Goal: Task Accomplishment & Management: Manage account settings

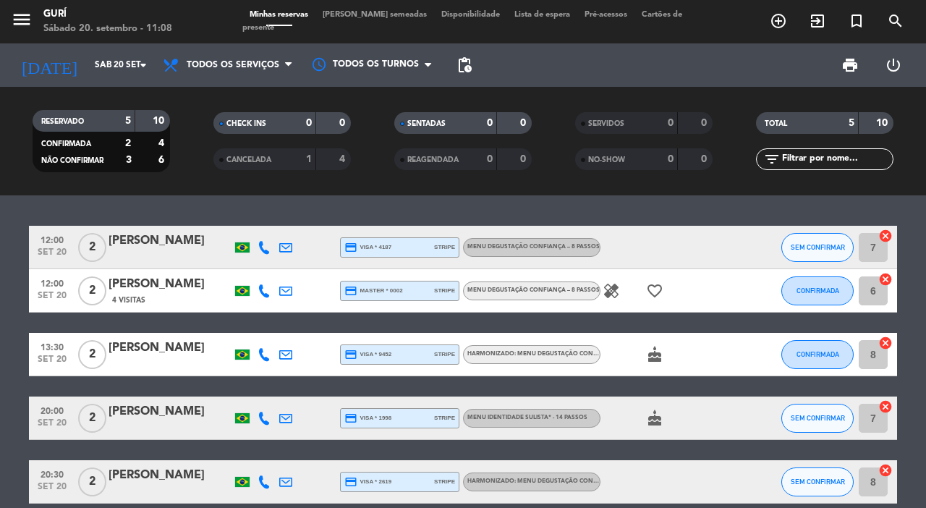
click at [213, 204] on div "12:00 [DATE] 2 [PERSON_NAME] credit_card visa * 4187 stripe MENU DEGUSTAÇÃO CON…" at bounding box center [463, 351] width 926 height 312
click at [608, 297] on icon "healing" at bounding box center [611, 290] width 17 height 17
click at [1, 306] on bookings-row "12:00 [DATE] 2 [PERSON_NAME] credit_card visa * 4187 stripe MENU DEGUSTAÇÃO CON…" at bounding box center [463, 365] width 926 height 278
click at [654, 359] on icon "cake" at bounding box center [654, 354] width 17 height 17
click at [652, 422] on icon "cake" at bounding box center [654, 417] width 17 height 17
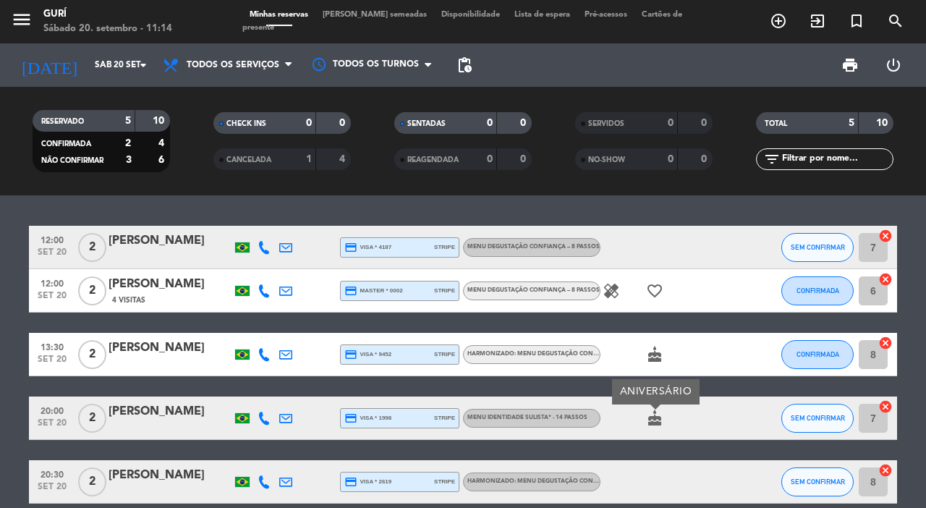
drag, startPoint x: 634, startPoint y: 446, endPoint x: 641, endPoint y: 438, distance: 10.2
click at [639, 442] on div "12:00 [DATE] 2 [PERSON_NAME] credit_card visa * 4187 stripe MENU DEGUSTAÇÃO CON…" at bounding box center [463, 365] width 868 height 278
drag, startPoint x: 120, startPoint y: 246, endPoint x: 126, endPoint y: 234, distance: 12.9
click at [126, 234] on div "[PERSON_NAME]" at bounding box center [169, 240] width 123 height 19
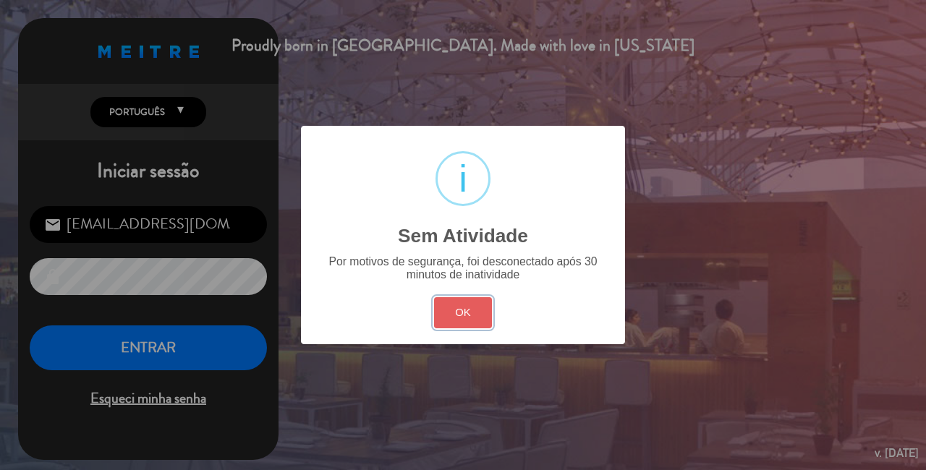
click at [478, 320] on button "OK" at bounding box center [463, 312] width 59 height 31
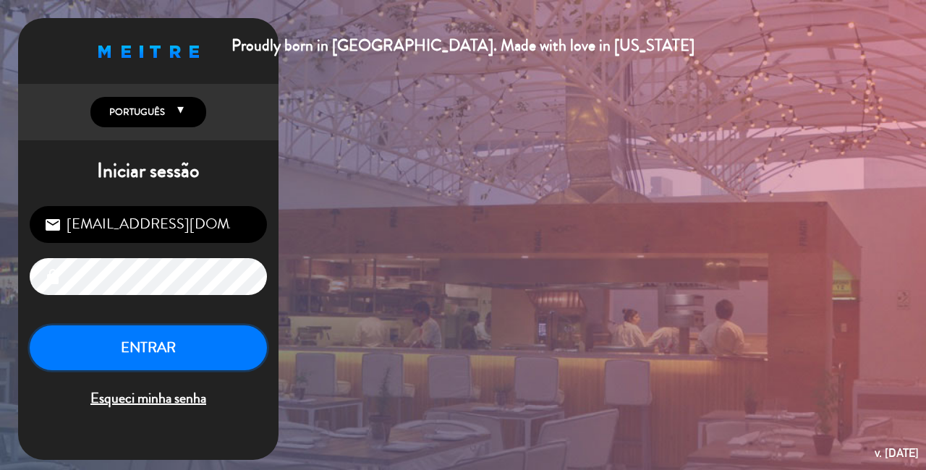
click at [221, 357] on button "ENTRAR" at bounding box center [148, 348] width 237 height 46
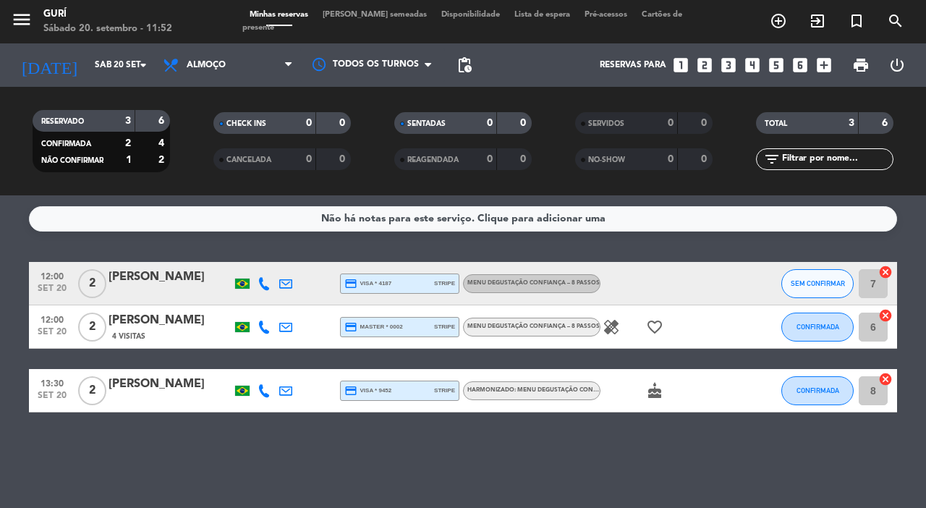
click at [221, 446] on div "Não há notas para este serviço. Clique para adicionar uma 12:00 [DATE] 2 [PERSO…" at bounding box center [463, 351] width 926 height 312
click at [613, 323] on icon "healing" at bounding box center [611, 326] width 17 height 17
drag, startPoint x: 613, startPoint y: 433, endPoint x: 603, endPoint y: 425, distance: 12.9
click at [609, 433] on div "Não há notas para este serviço. Clique para adicionar uma 12:00 [DATE] 2 Caroli…" at bounding box center [463, 351] width 926 height 312
click at [125, 334] on span "4 Visitas" at bounding box center [128, 337] width 33 height 12
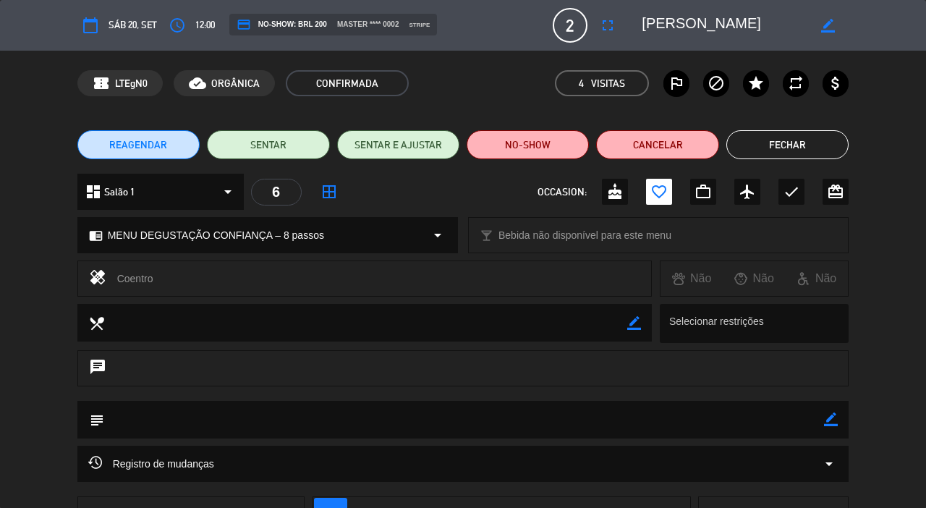
click at [789, 150] on button "Fechar" at bounding box center [787, 144] width 122 height 29
